Goal: Task Accomplishment & Management: Complete application form

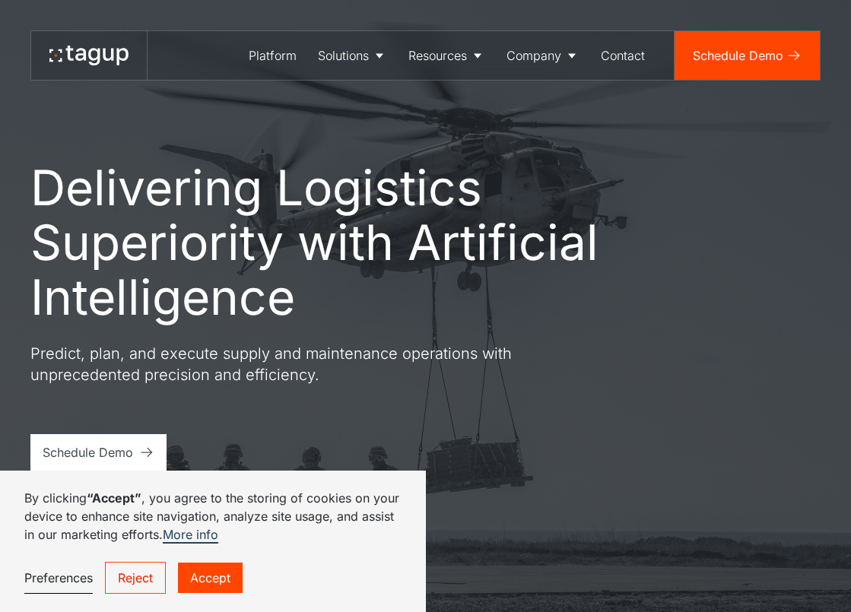
click at [397, 223] on h1 "Delivering Logistics Superiority with Artificial Intelligence" at bounding box center [349, 242] width 639 height 164
click at [337, 97] on div "Defense" at bounding box center [352, 103] width 59 height 18
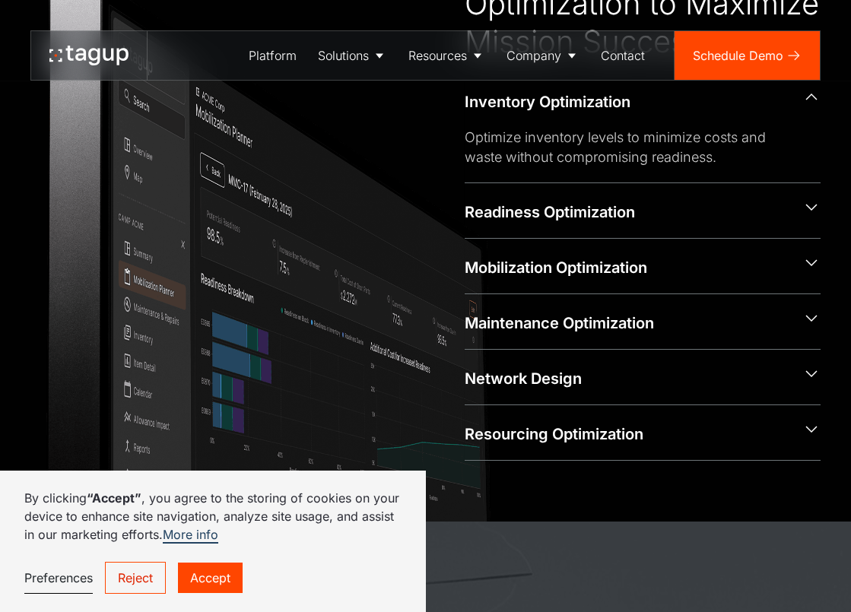
scroll to position [684, 0]
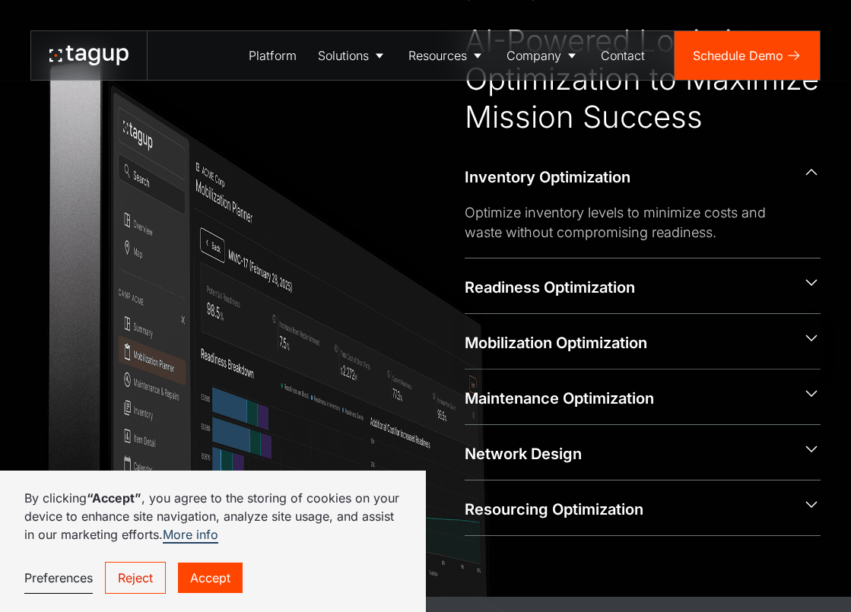
click at [545, 334] on div "Mobilization Optimization" at bounding box center [626, 342] width 325 height 21
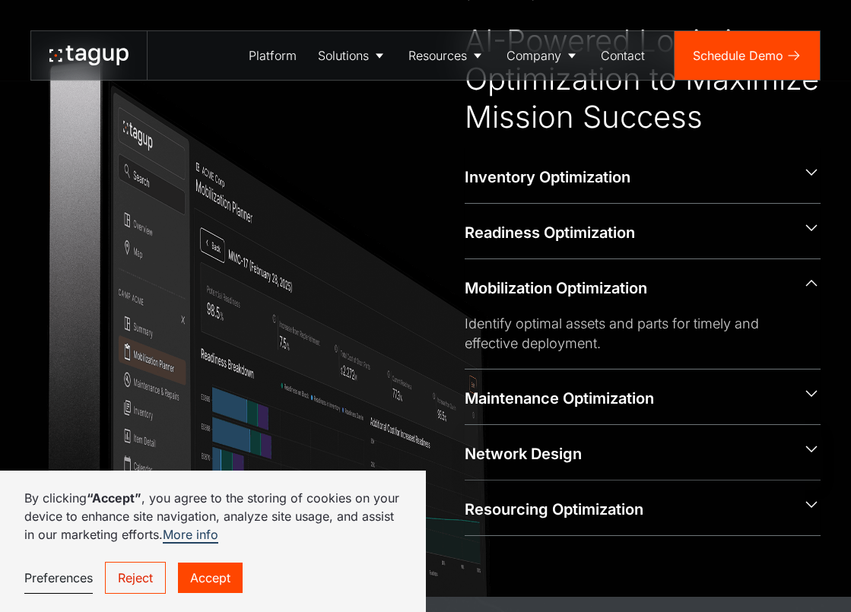
click at [578, 459] on div "Network Design" at bounding box center [626, 453] width 325 height 21
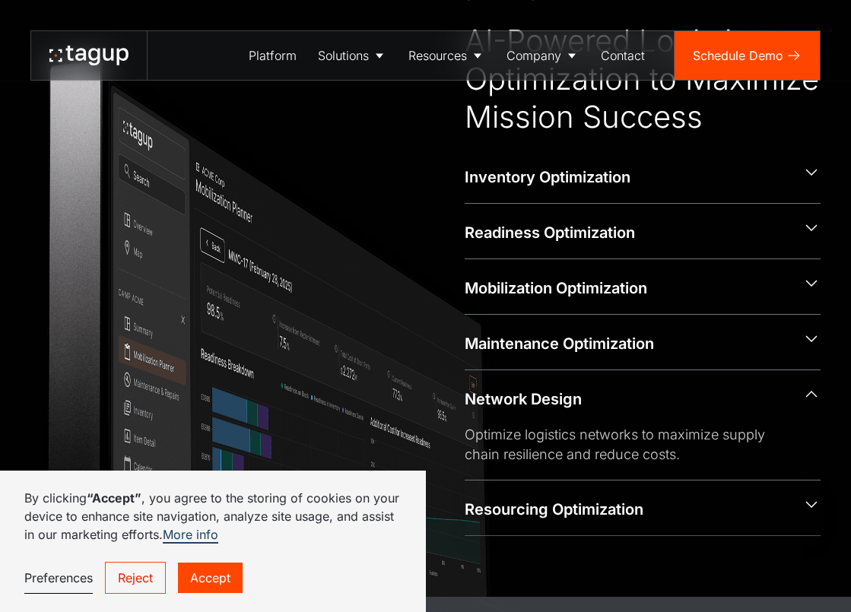
click at [587, 508] on div "Resourcing Optimization" at bounding box center [626, 509] width 325 height 21
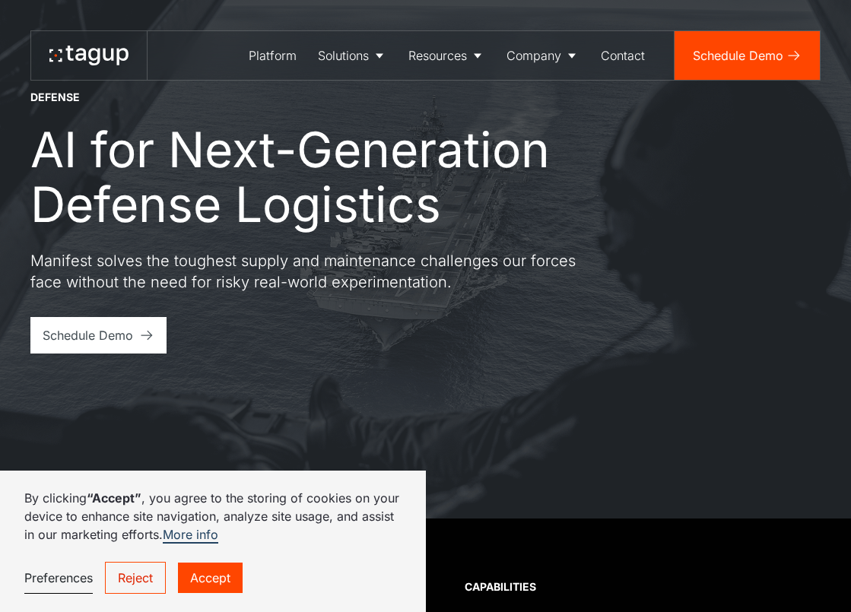
scroll to position [0, 0]
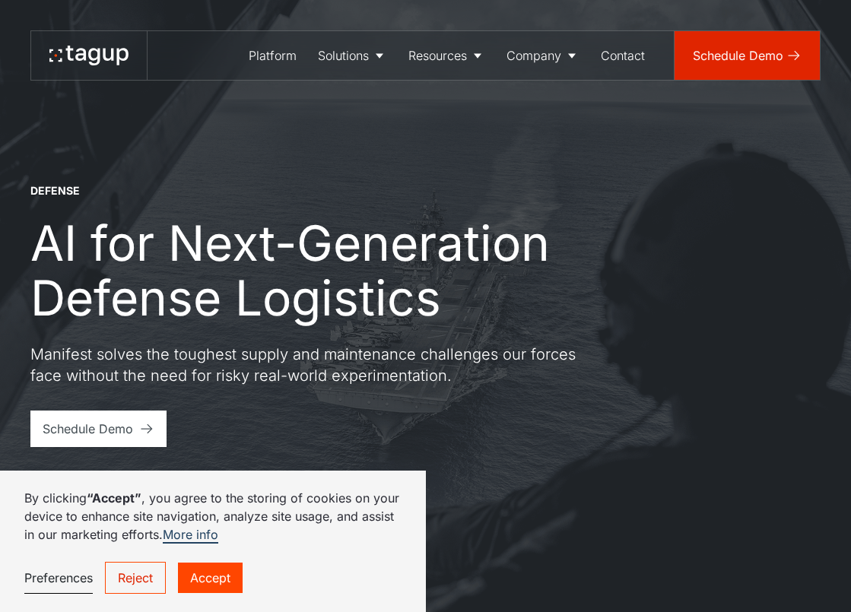
click at [747, 52] on div "Schedule Demo" at bounding box center [738, 55] width 90 height 18
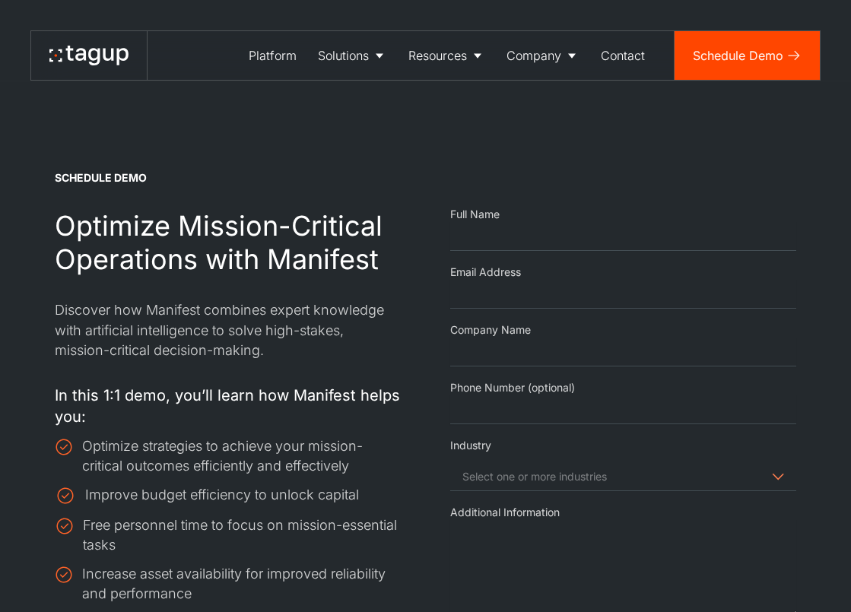
select select "Request Demo Form"
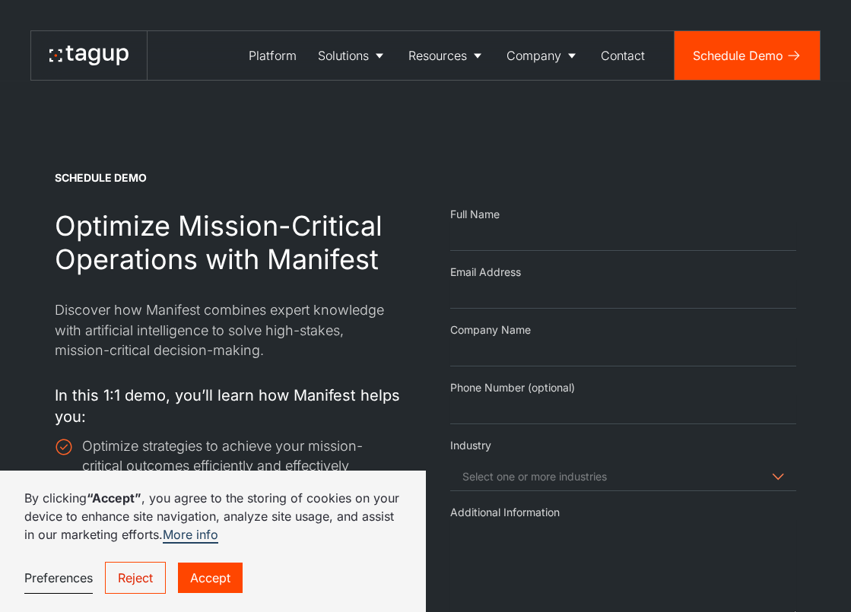
click at [216, 582] on link "Accept" at bounding box center [210, 578] width 65 height 30
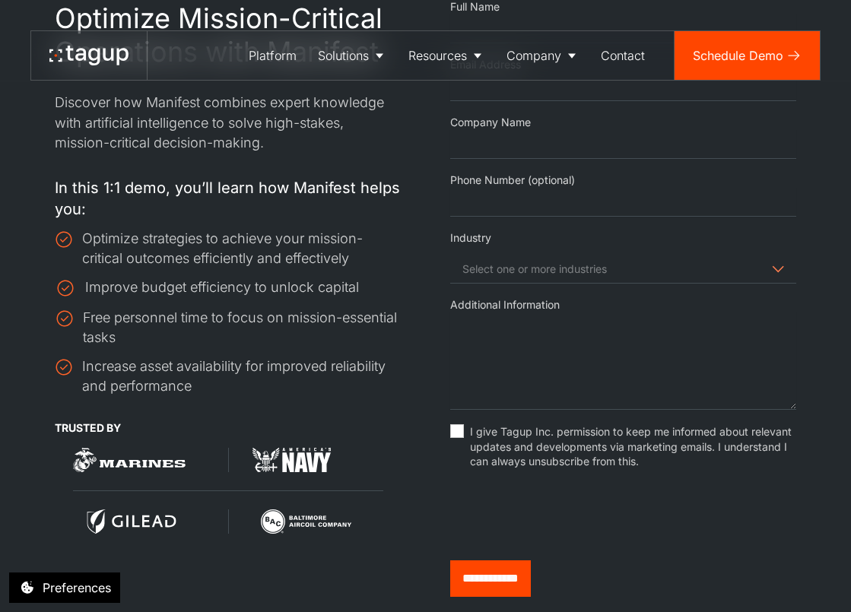
scroll to position [152, 0]
